Goal: Task Accomplishment & Management: Use online tool/utility

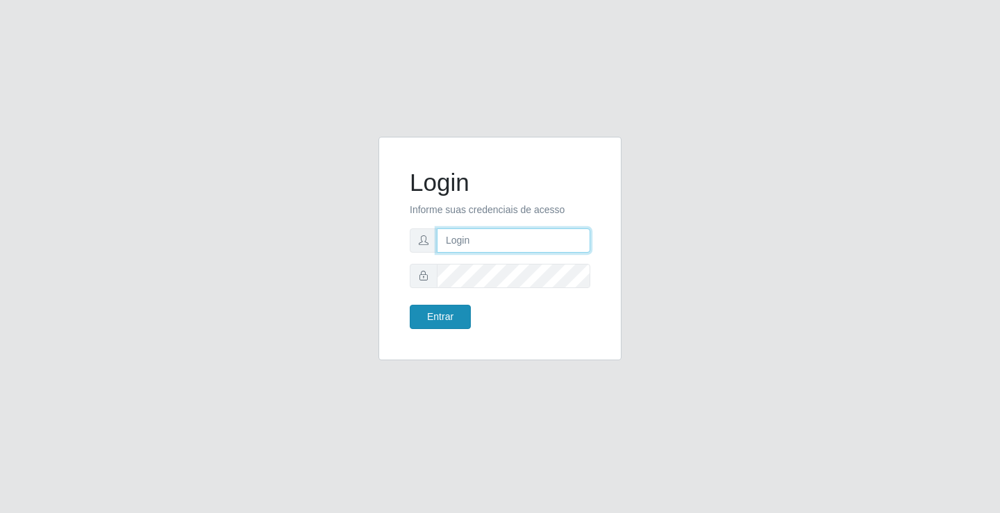
type input "[EMAIL_ADDRESS][DOMAIN_NAME]"
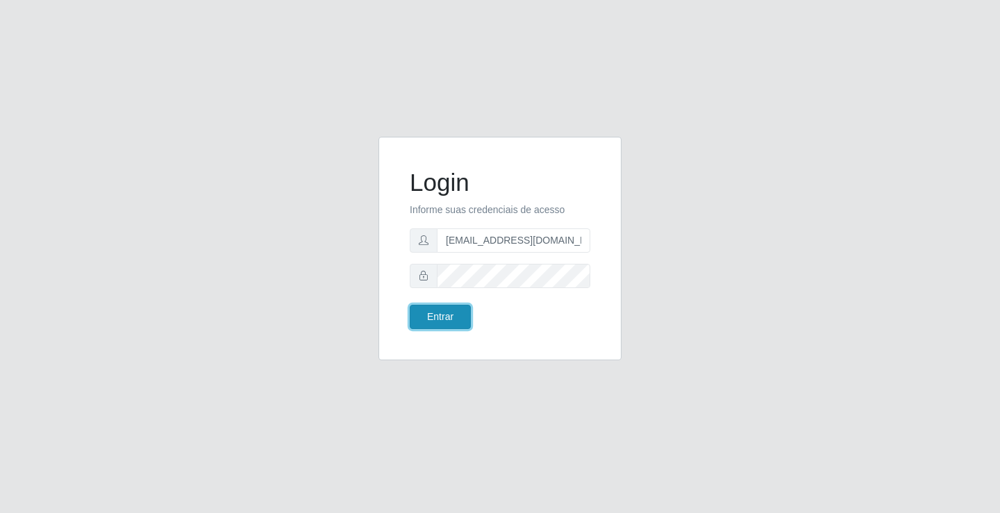
click at [436, 325] on button "Entrar" at bounding box center [440, 317] width 61 height 24
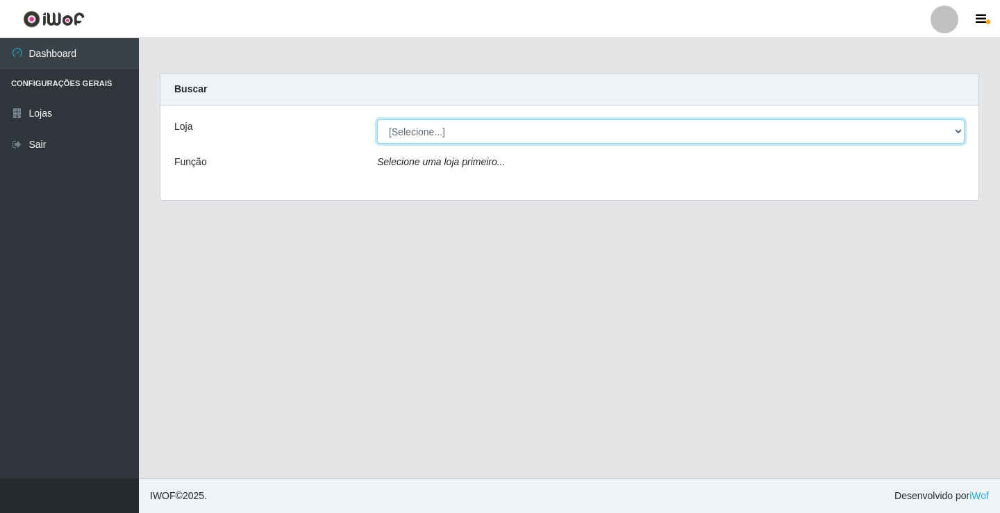
click at [502, 135] on select "[Selecione...] Rede Potiguar 4 - Extremoz" at bounding box center [671, 131] width 588 height 24
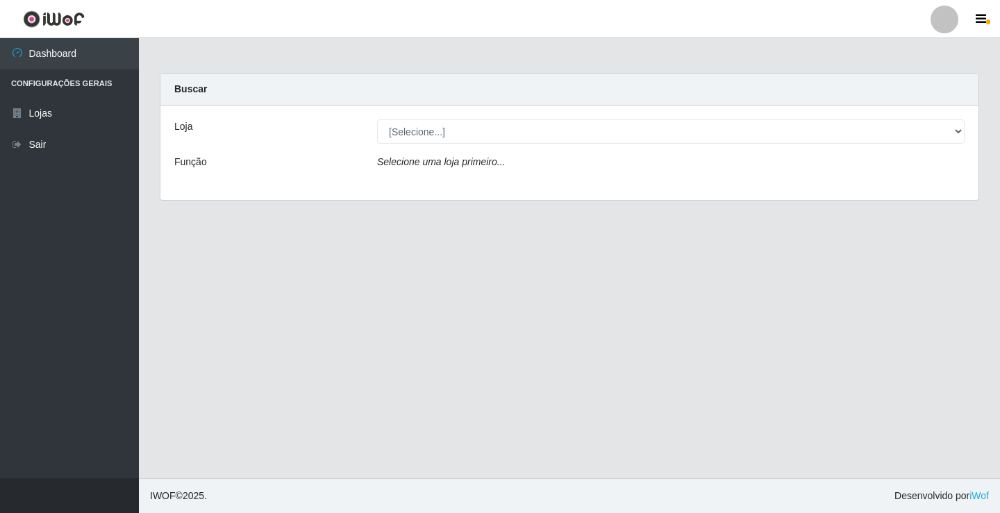
click at [516, 186] on div "Loja [Selecione...] Rede Potiguar 4 - Extremoz Função Selecione uma loja primei…" at bounding box center [569, 153] width 818 height 94
click at [502, 164] on div "Selecione uma loja primeiro..." at bounding box center [671, 165] width 609 height 20
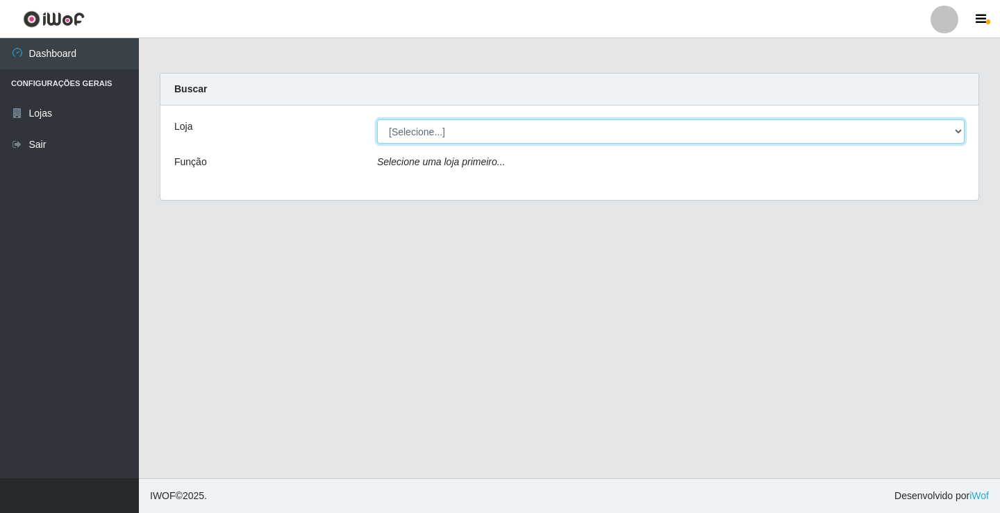
click at [494, 133] on select "[Selecione...] Rede Potiguar 4 - Extremoz" at bounding box center [671, 131] width 588 height 24
select select "78"
click at [377, 119] on select "[Selecione...] Rede Potiguar 4 - Extremoz" at bounding box center [671, 131] width 588 height 24
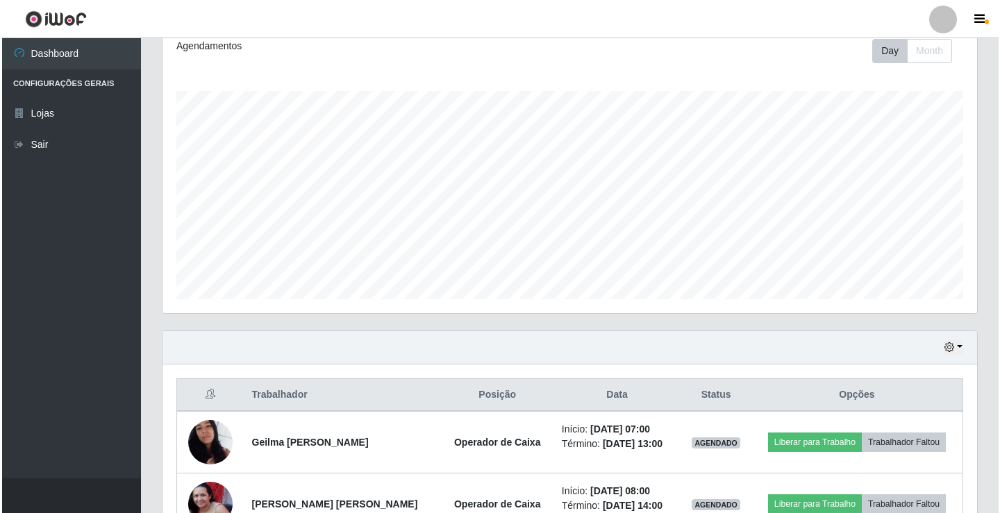
scroll to position [278, 0]
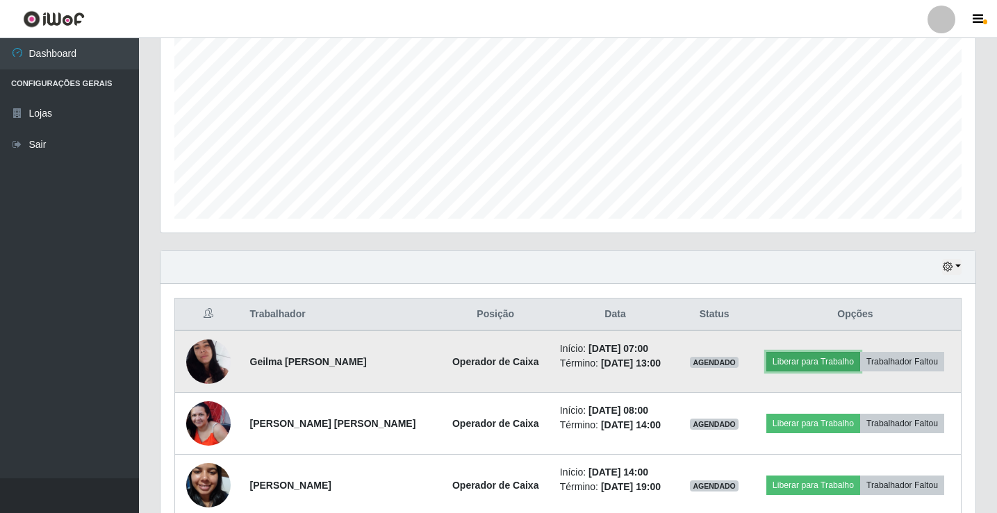
click at [843, 364] on button "Liberar para Trabalho" at bounding box center [813, 361] width 94 height 19
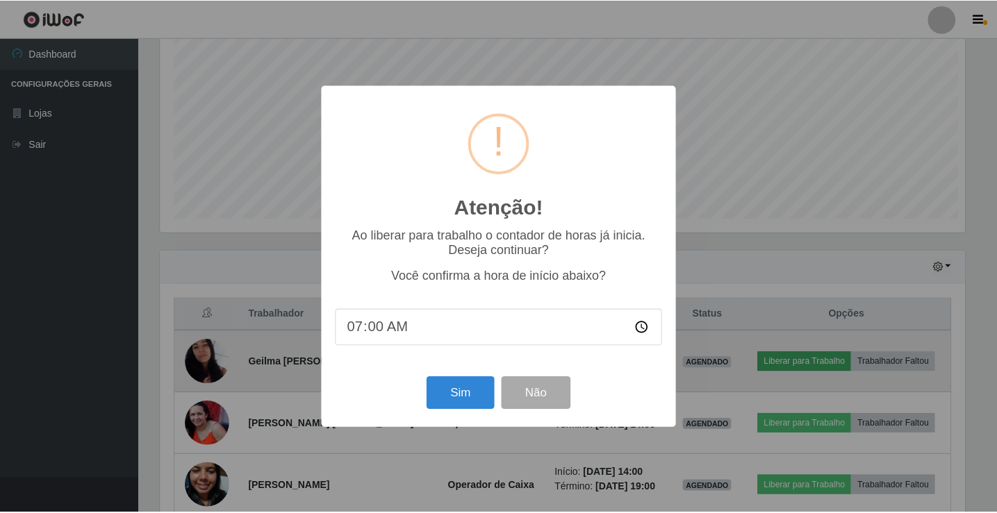
scroll to position [288, 808]
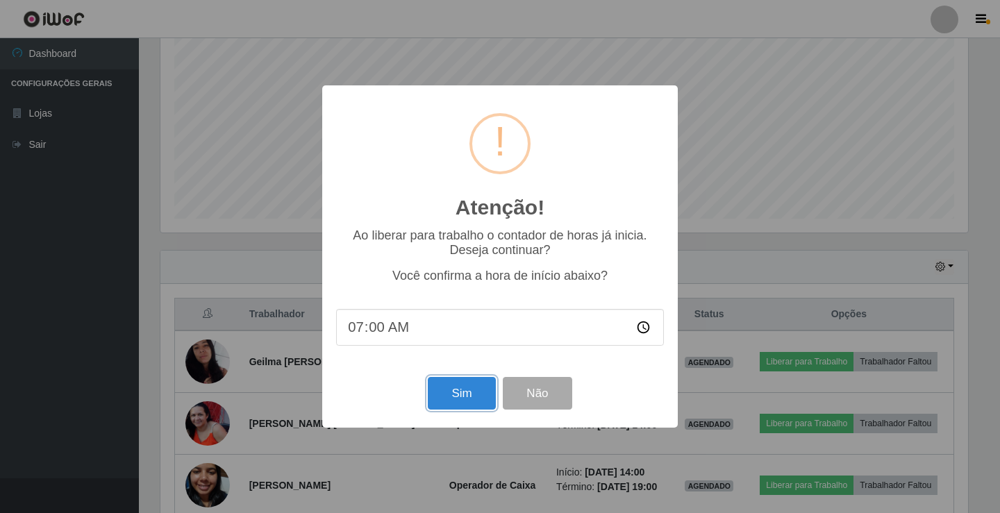
click at [465, 396] on button "Sim" at bounding box center [461, 393] width 67 height 33
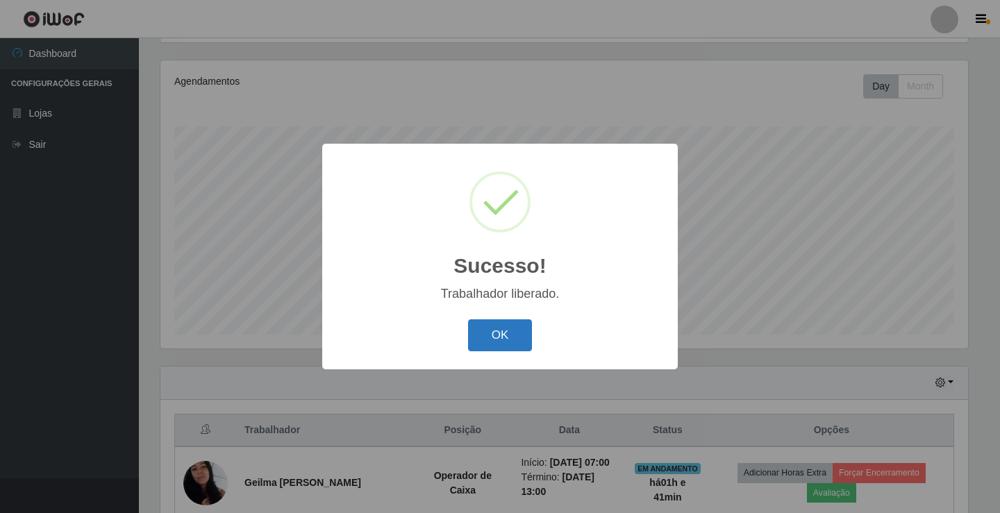
click at [517, 340] on button "OK" at bounding box center [500, 336] width 65 height 33
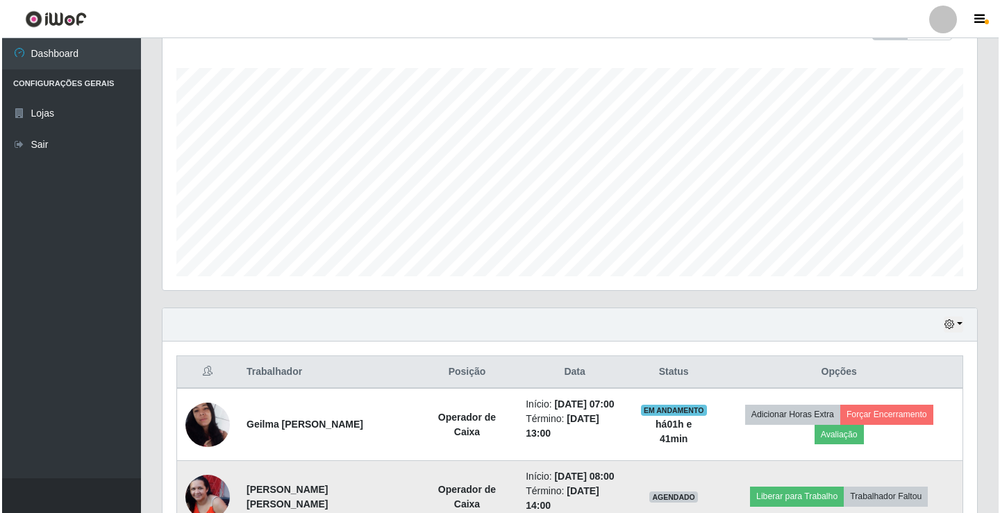
scroll to position [301, 0]
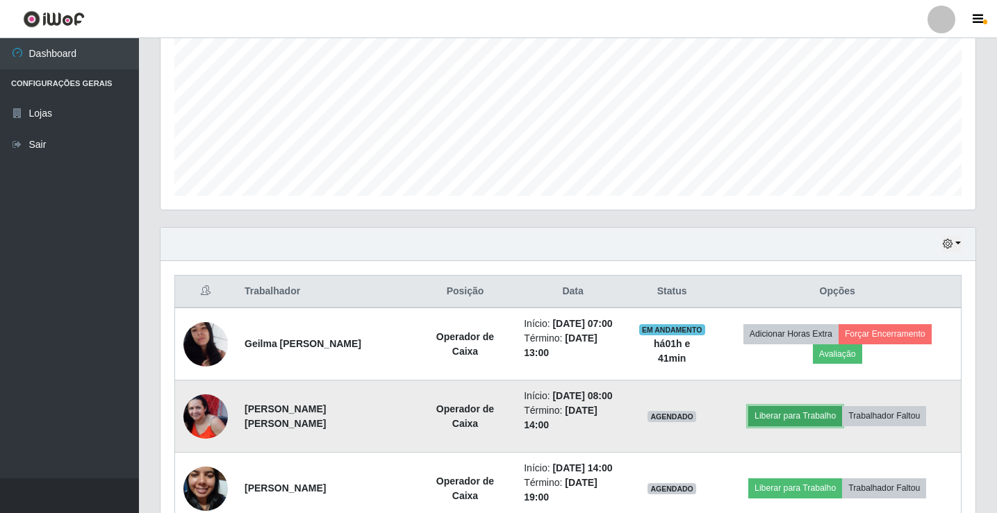
click at [801, 406] on button "Liberar para Trabalho" at bounding box center [795, 415] width 94 height 19
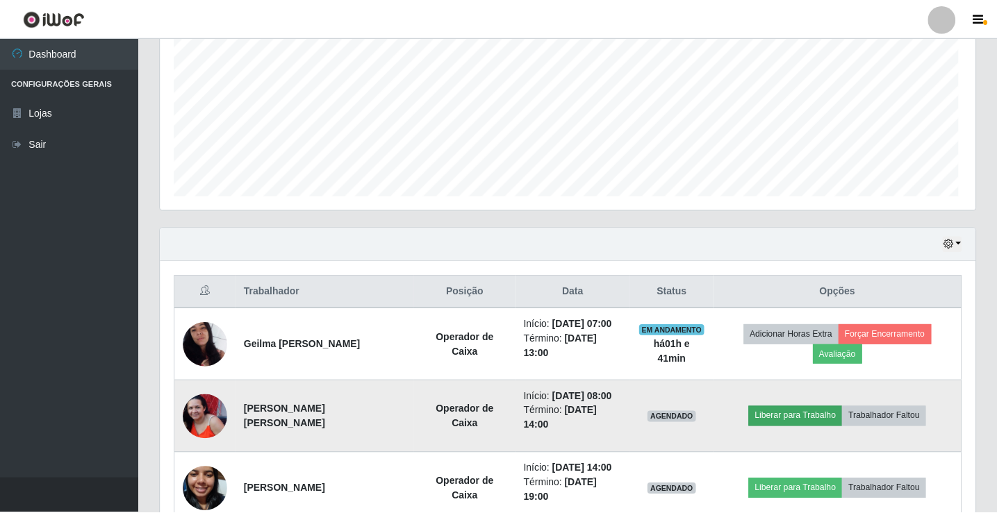
scroll to position [288, 808]
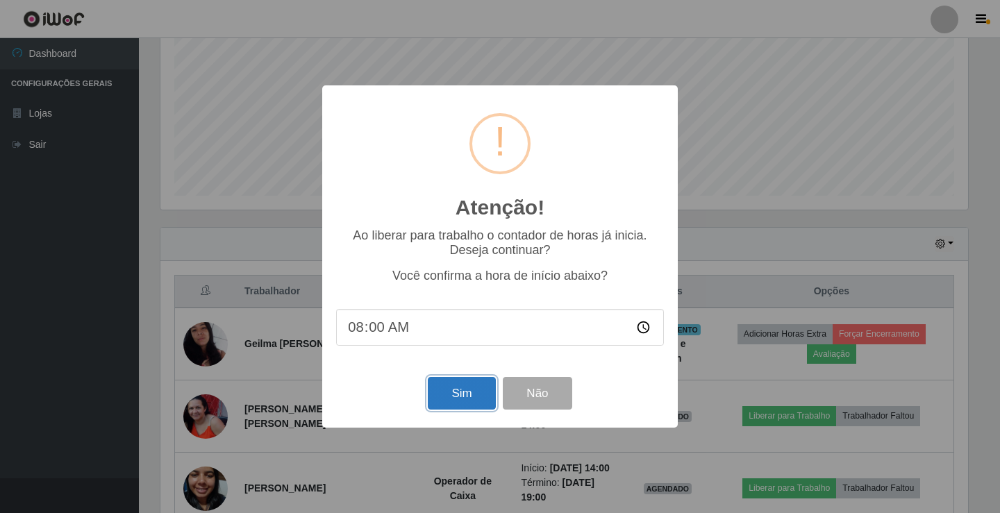
click at [469, 388] on button "Sim" at bounding box center [461, 393] width 67 height 33
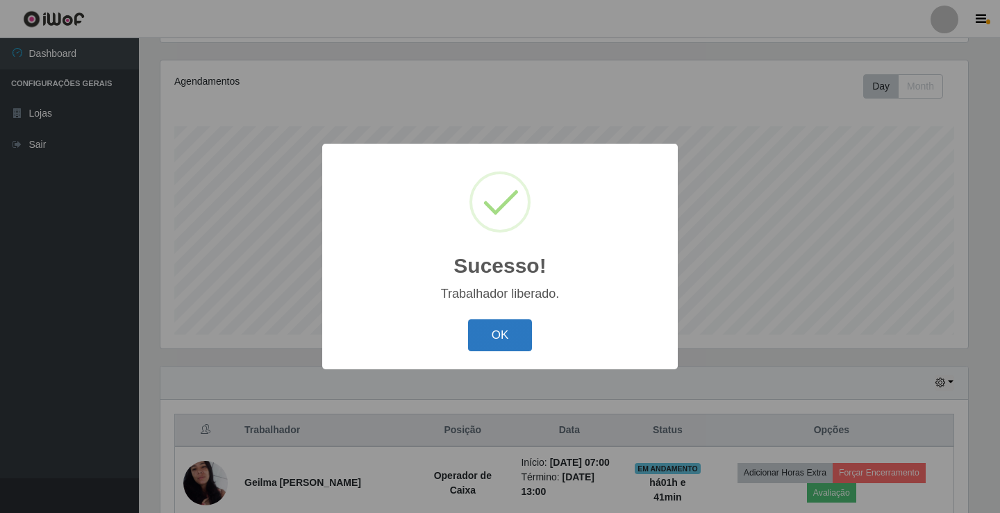
click at [509, 335] on button "OK" at bounding box center [500, 336] width 65 height 33
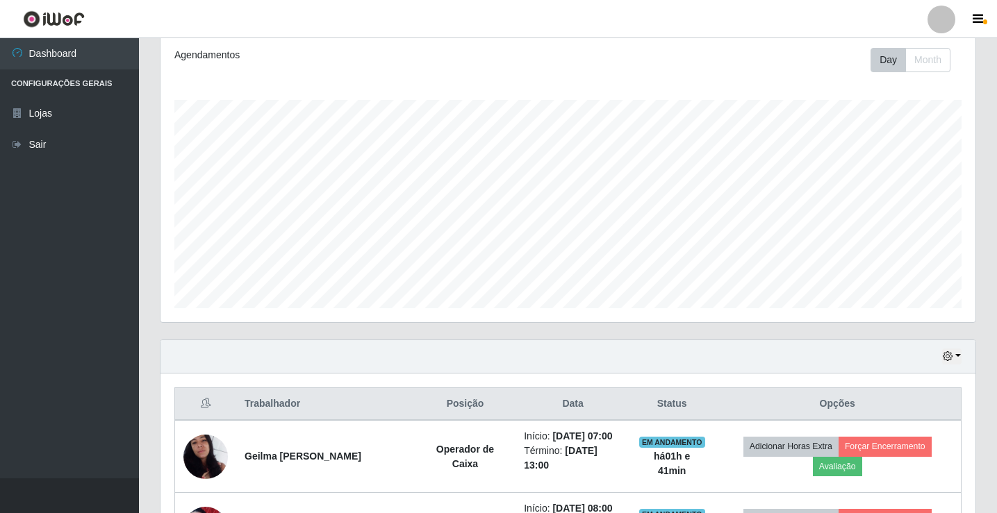
scroll to position [301, 0]
